Goal: Find contact information: Find contact information

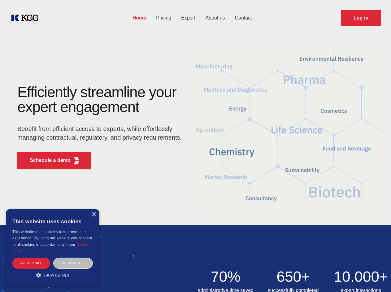
click at [195, 146] on div "Efficiently streamline your expert engagement Benefit from efficient access to …" at bounding box center [101, 129] width 188 height 89
click at [46, 160] on p "Schedule a demo" at bounding box center [50, 160] width 41 height 7
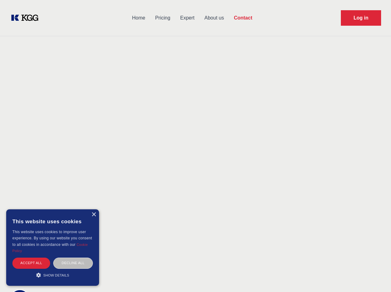
click at [93, 214] on div "× This website uses cookies This website uses cookies to improve user experienc…" at bounding box center [52, 247] width 93 height 76
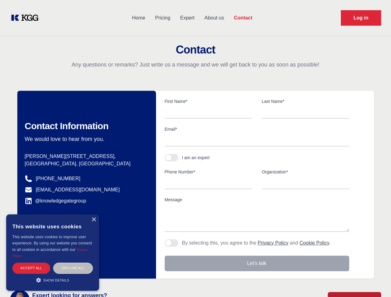
click at [31, 263] on div "Accept all" at bounding box center [31, 268] width 38 height 11
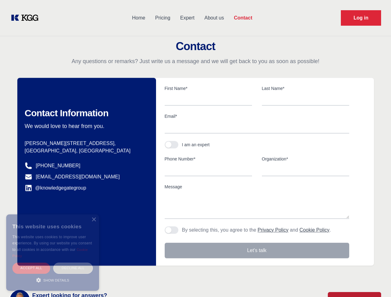
click at [73, 263] on div "Decline all" at bounding box center [73, 268] width 40 height 11
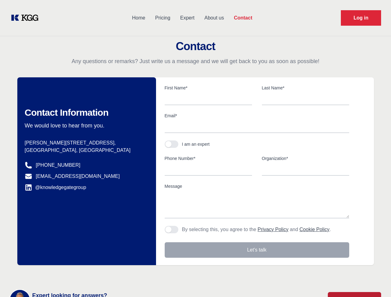
click at [53, 275] on main "Contact Any questions or remarks? Just write us a message and we will get back …" at bounding box center [195, 161] width 391 height 322
